Goal: Information Seeking & Learning: Learn about a topic

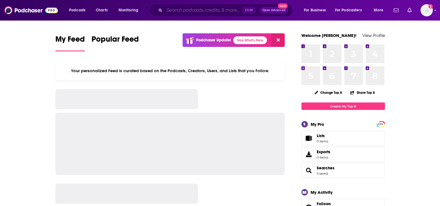
click at [186, 12] on input "Search podcasts, credits, & more..." at bounding box center [203, 10] width 78 height 9
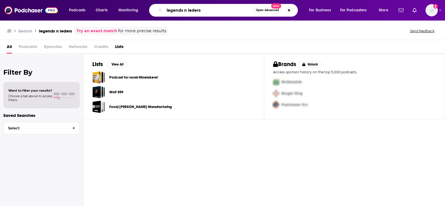
click at [192, 10] on input "legends n leders" at bounding box center [208, 10] width 89 height 9
type input "legends n leaders"
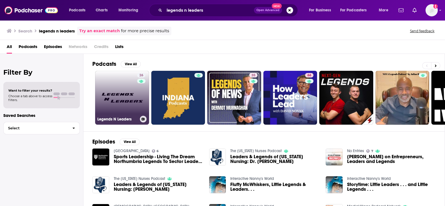
click at [125, 98] on link "26 Legends N Leaders" at bounding box center [122, 98] width 54 height 54
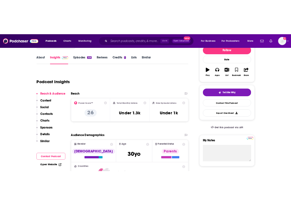
scroll to position [86, 0]
